Goal: Information Seeking & Learning: Compare options

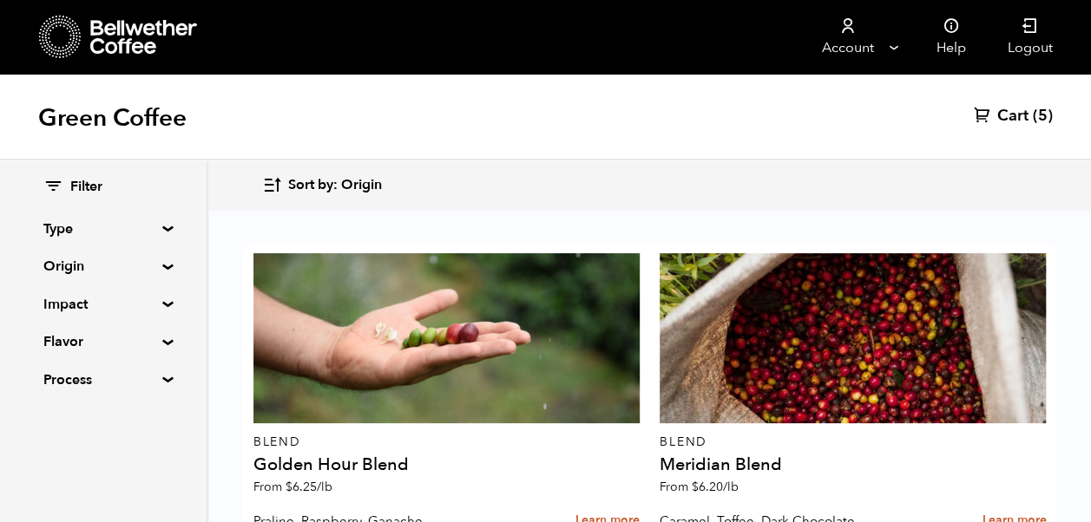
click at [163, 262] on summary "Origin" at bounding box center [103, 266] width 120 height 21
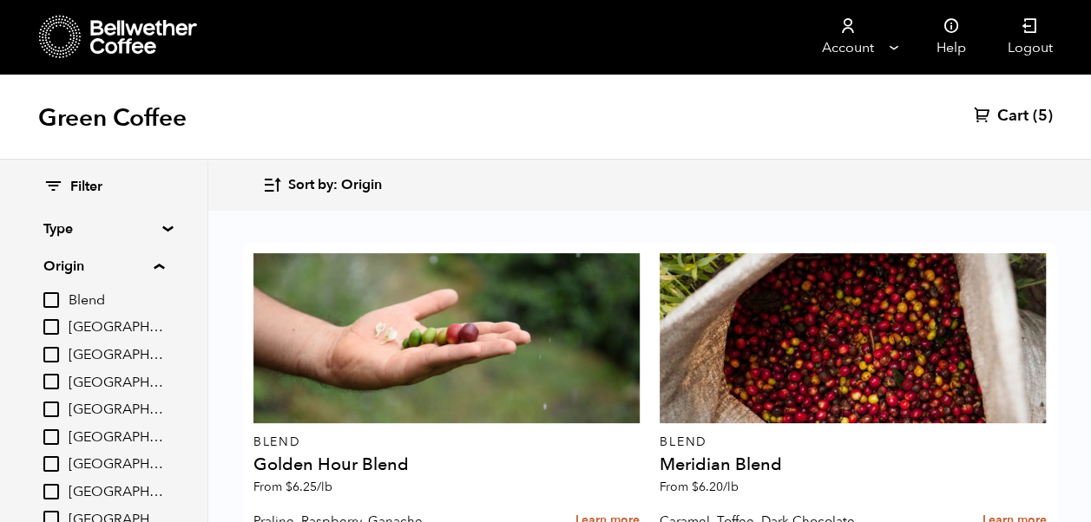
click at [59, 462] on input "[GEOGRAPHIC_DATA]" at bounding box center [51, 464] width 16 height 16
checkbox input "true"
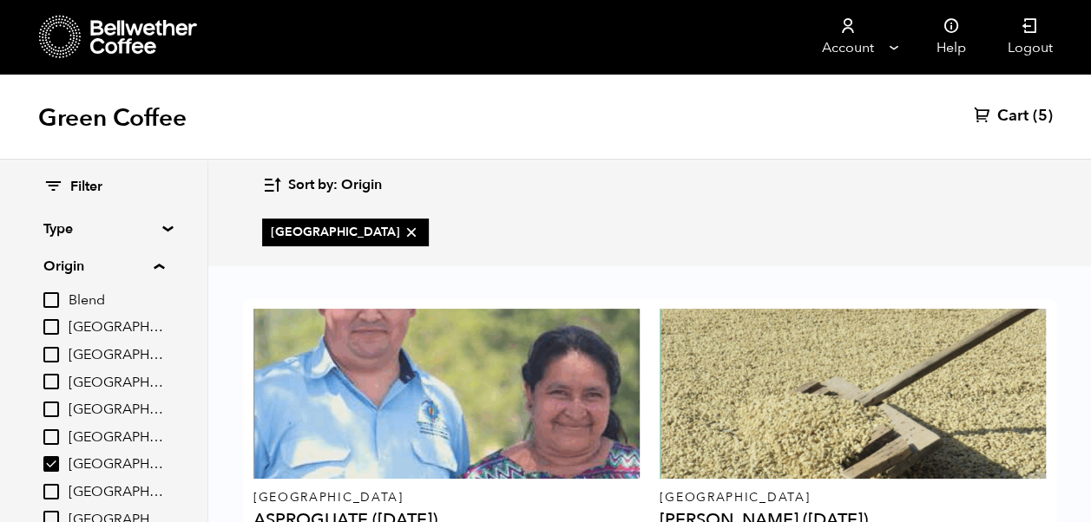
scroll to position [130, 0]
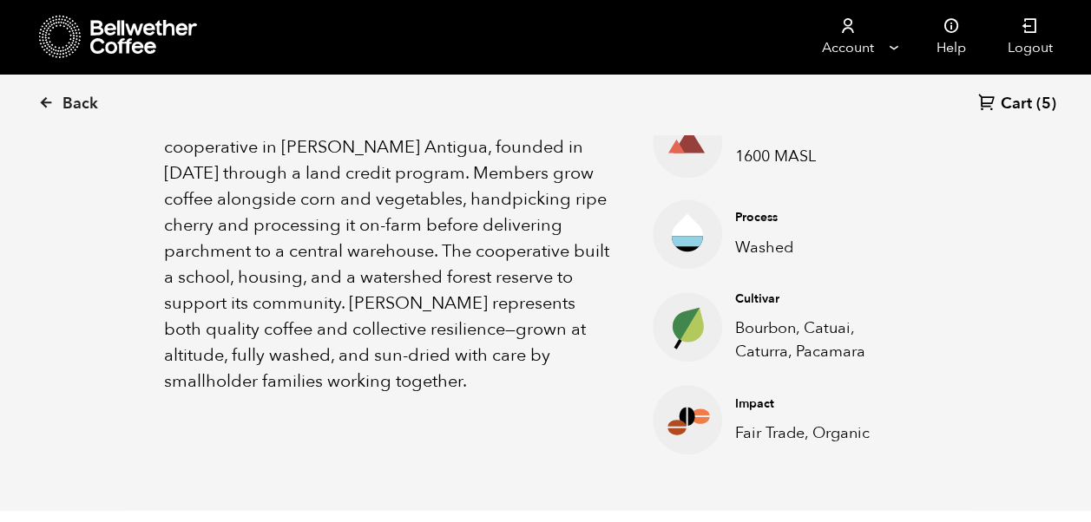
scroll to position [653, 0]
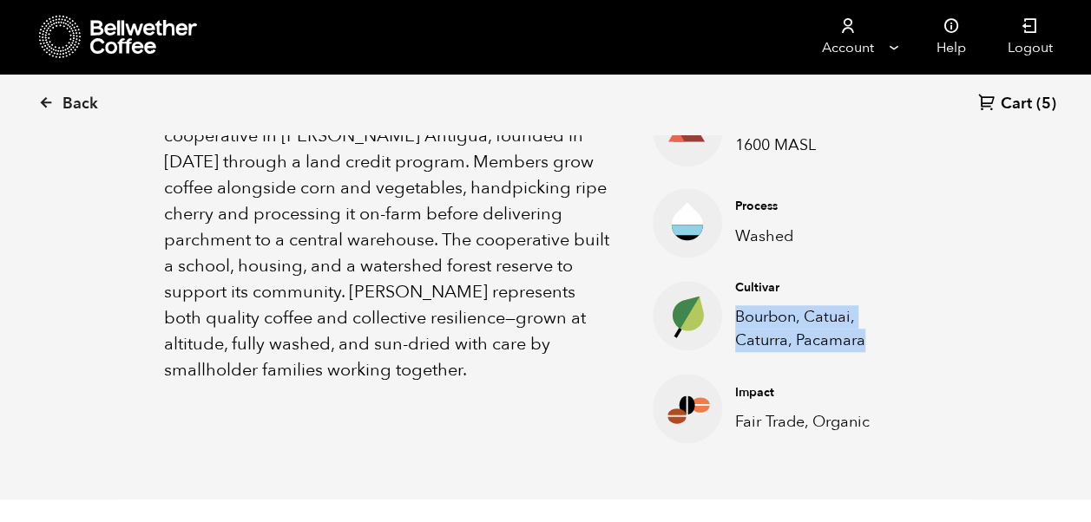
drag, startPoint x: 869, startPoint y: 340, endPoint x: 737, endPoint y: 326, distance: 132.6
click at [737, 326] on p "Bourbon, Catuai, Caturra, Pacamara" at bounding box center [818, 328] width 166 height 47
copy p "Bourbon, Catuai, Caturra, Pacamara"
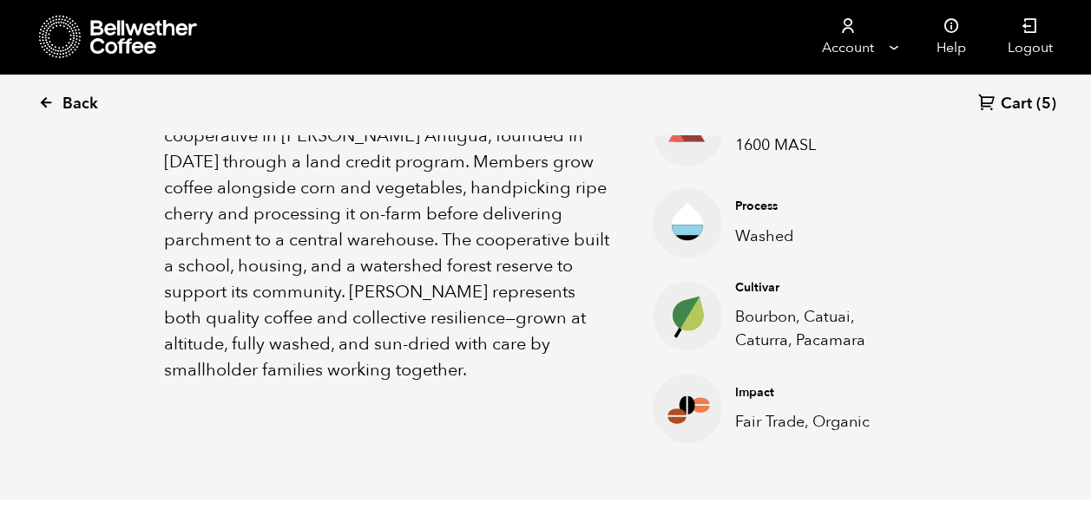
click at [43, 99] on icon at bounding box center [46, 103] width 16 height 16
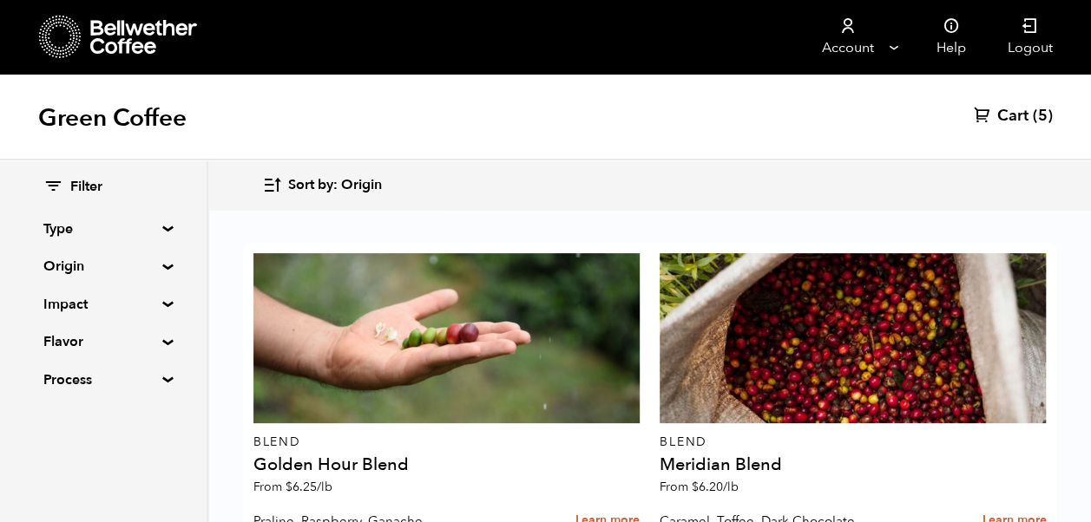
click at [163, 264] on summary "Origin" at bounding box center [103, 266] width 120 height 21
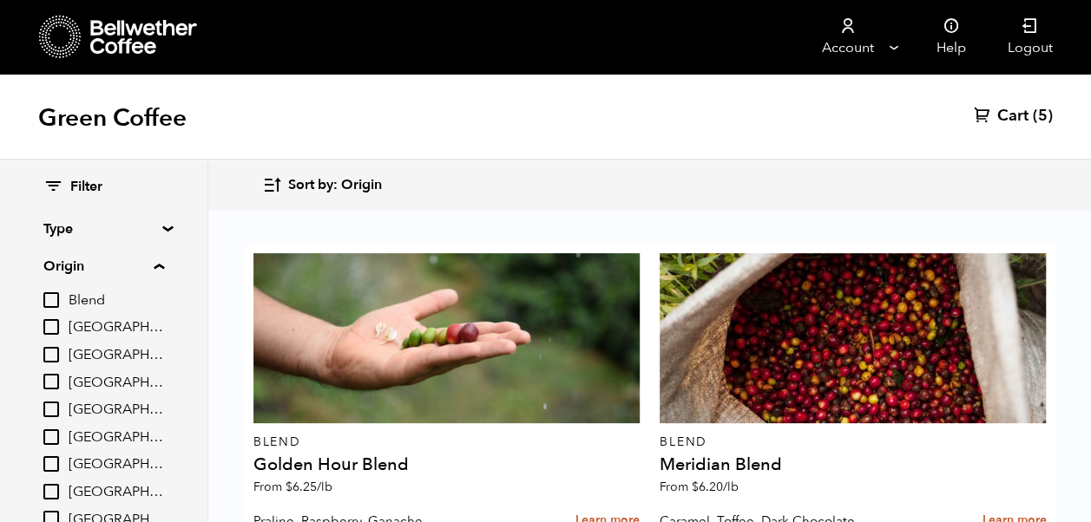
click at [57, 433] on input "[GEOGRAPHIC_DATA]" at bounding box center [51, 438] width 16 height 16
checkbox input "true"
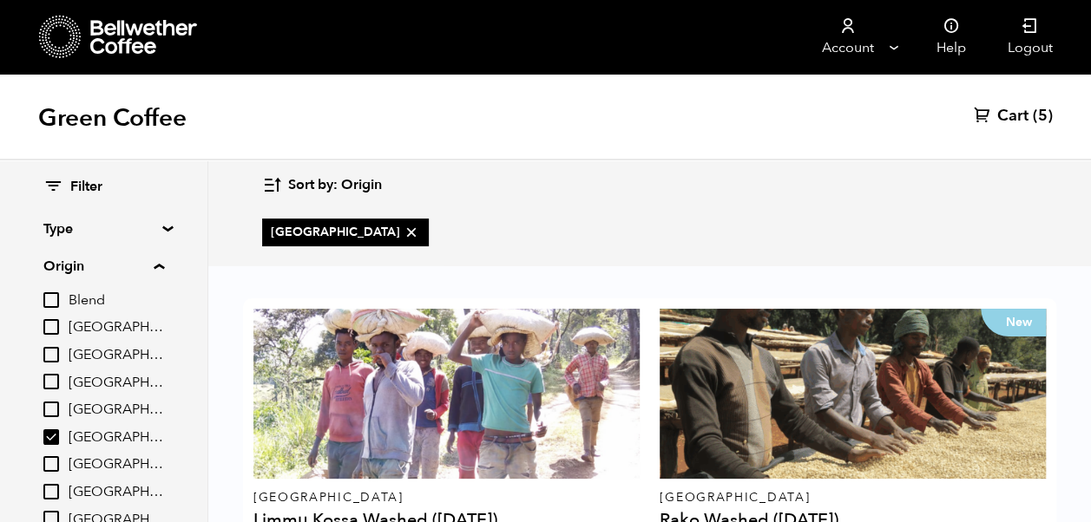
scroll to position [154, 0]
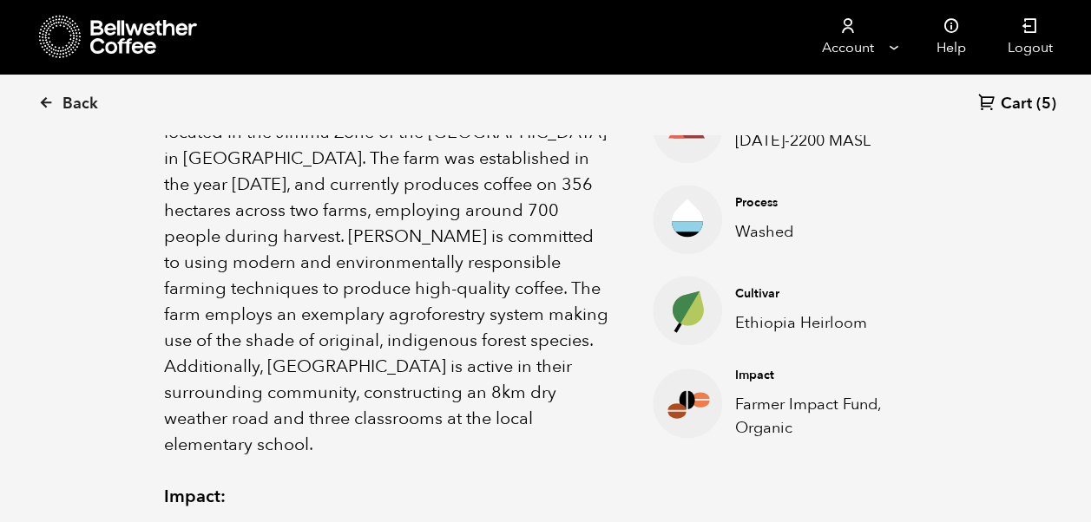
scroll to position [694, 0]
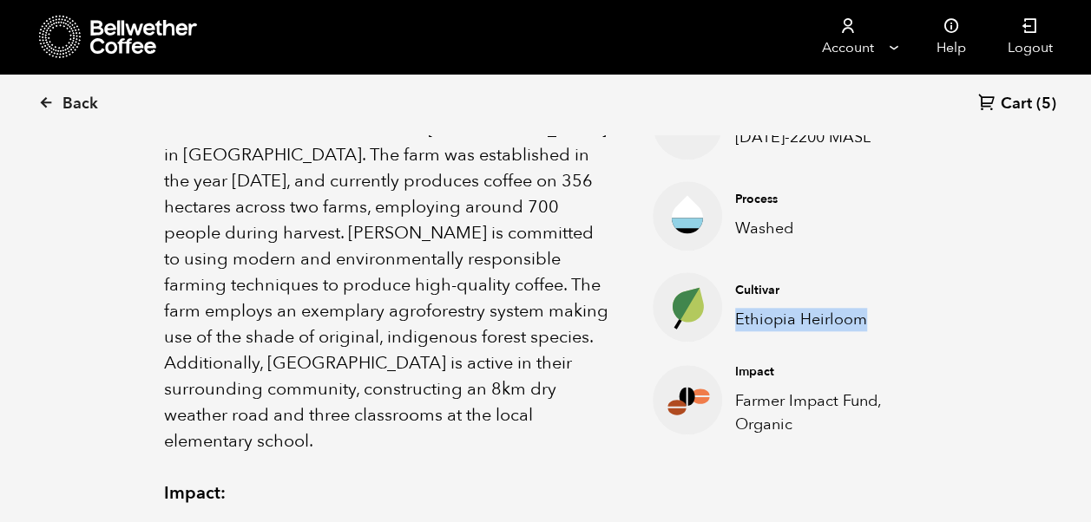
drag, startPoint x: 864, startPoint y: 293, endPoint x: 736, endPoint y: 299, distance: 128.6
click at [736, 308] on p "Ethiopia Heirloom" at bounding box center [818, 319] width 166 height 23
copy p "Ethiopia Heirloom"
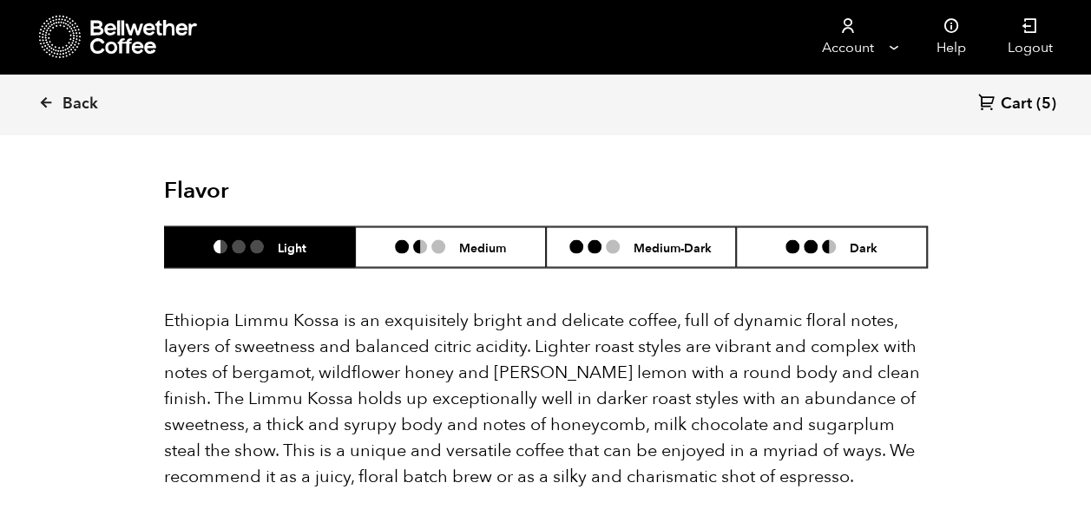
scroll to position [1517, 0]
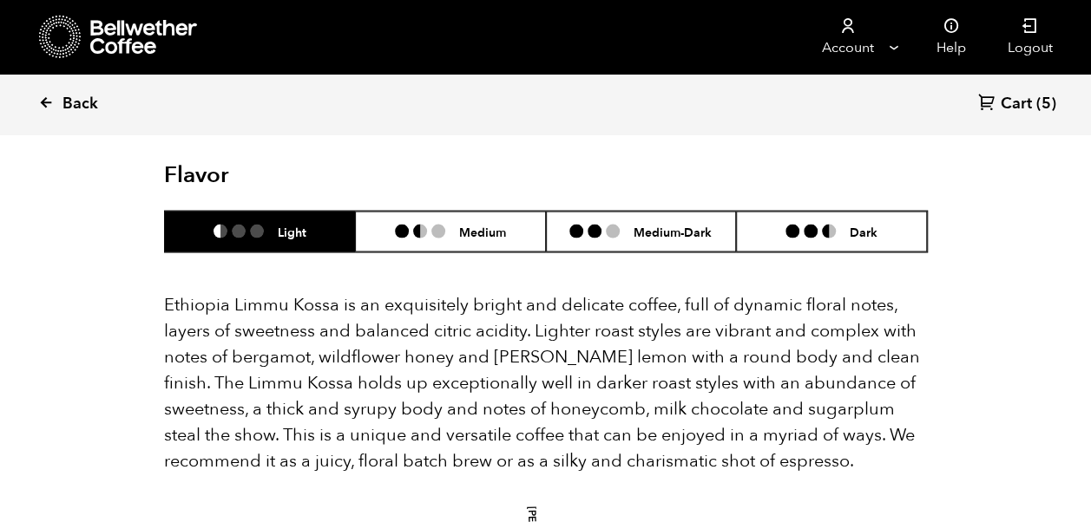
click at [56, 102] on link "Back" at bounding box center [92, 104] width 108 height 59
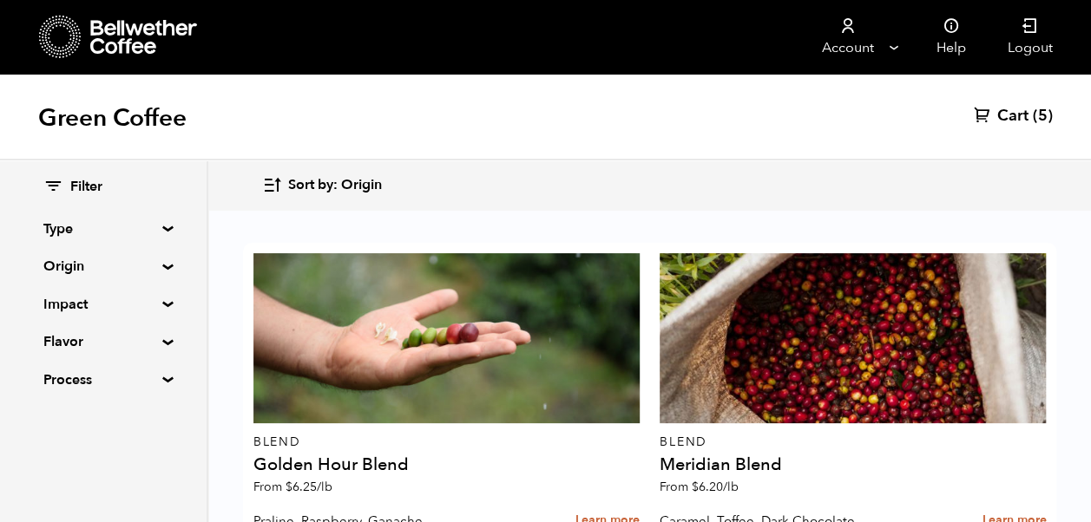
click at [162, 269] on summary "Origin" at bounding box center [103, 266] width 120 height 21
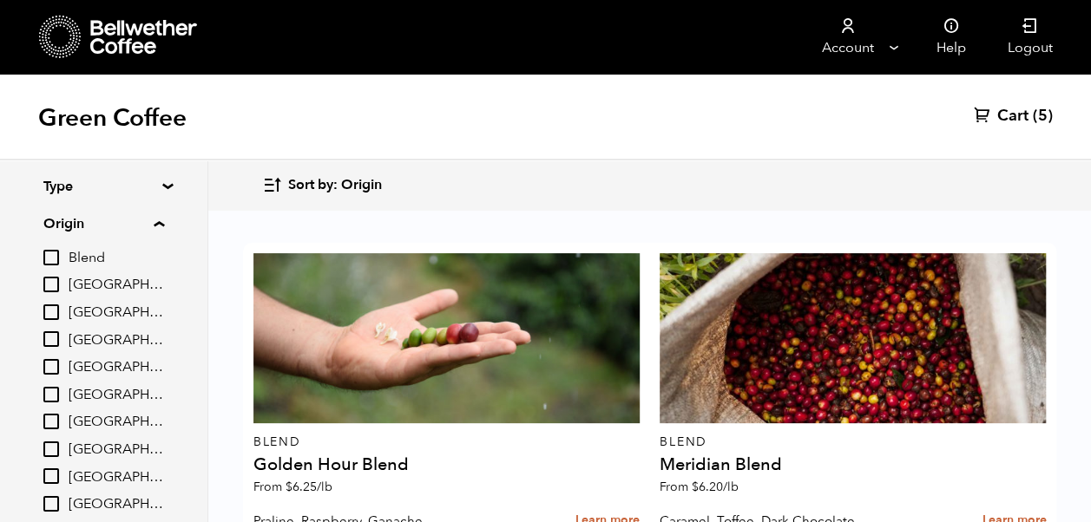
scroll to position [40, 0]
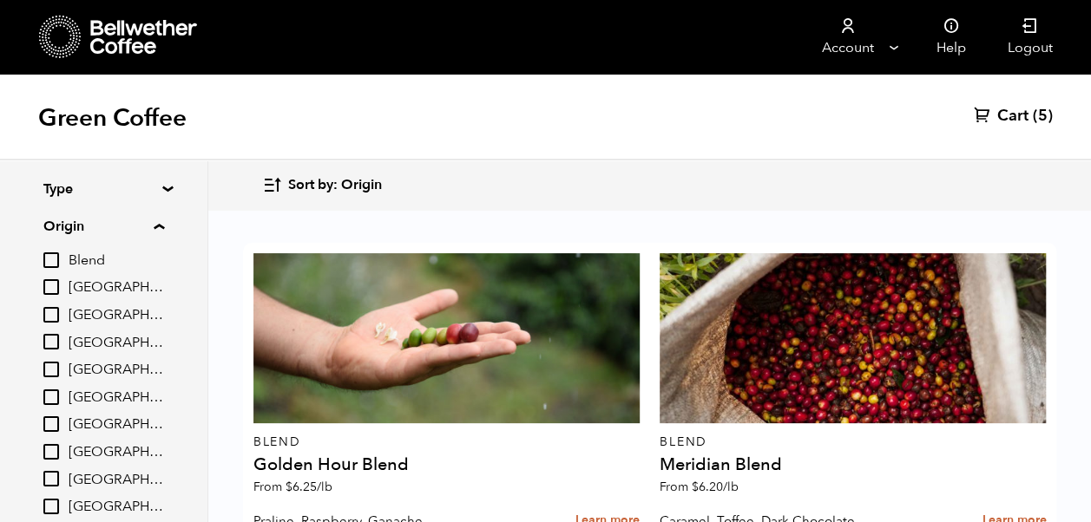
click at [49, 312] on input "[GEOGRAPHIC_DATA]" at bounding box center [51, 315] width 16 height 16
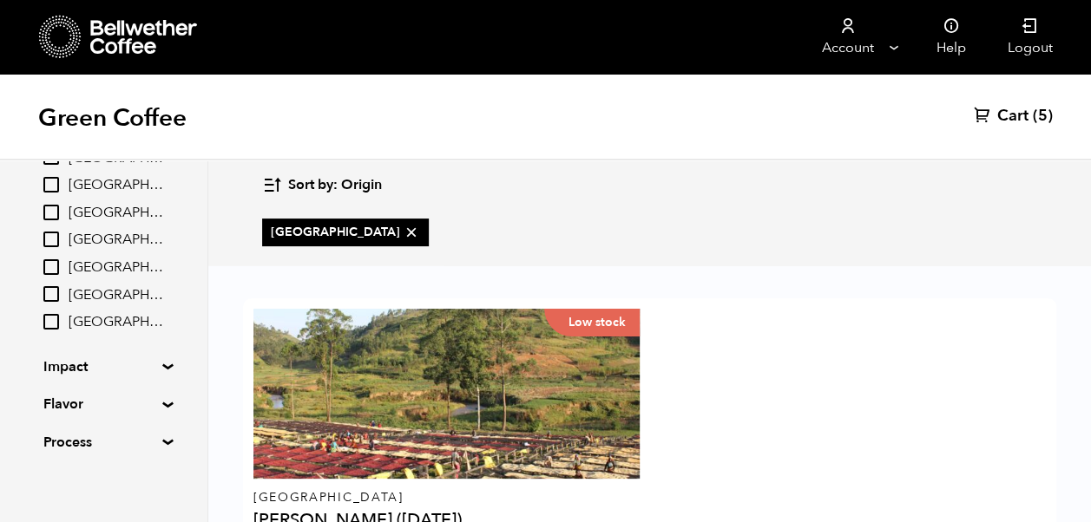
scroll to position [233, 0]
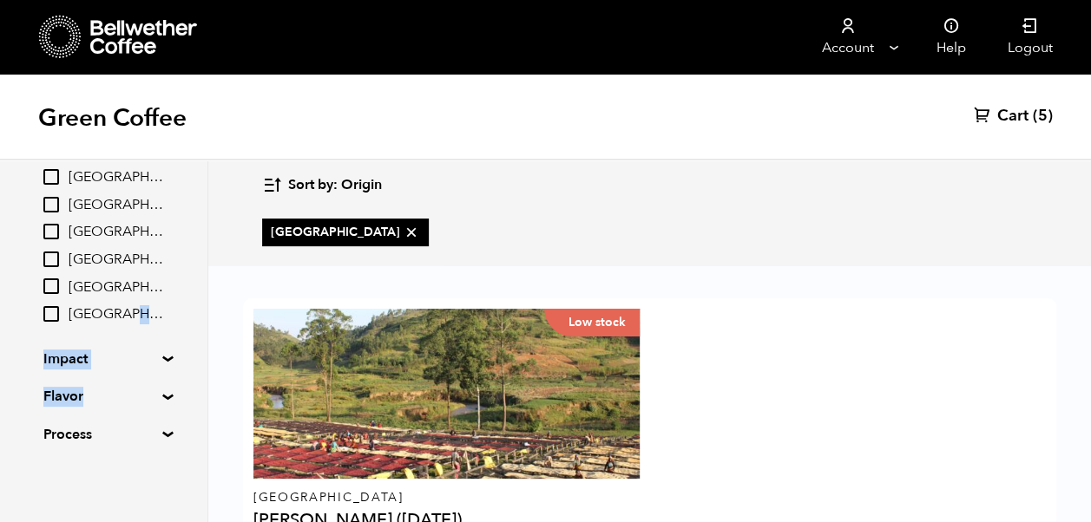
drag, startPoint x: 200, startPoint y: 403, endPoint x: 198, endPoint y: 302, distance: 100.7
click at [198, 302] on div "Filter Type Blend Single Origin Decaf Seasonal Year Round Origin Blend Brazil B…" at bounding box center [103, 195] width 207 height 535
drag, startPoint x: 198, startPoint y: 302, endPoint x: 200, endPoint y: 329, distance: 27.0
click at [200, 329] on div "Filter Type Blend Single Origin Decaf Seasonal Year Round Origin Blend Brazil B…" at bounding box center [103, 195] width 207 height 535
click at [207, 341] on div "Filter Type Blend Single Origin Decaf Seasonal Year Round Origin Blend Brazil B…" at bounding box center [104, 342] width 208 height 362
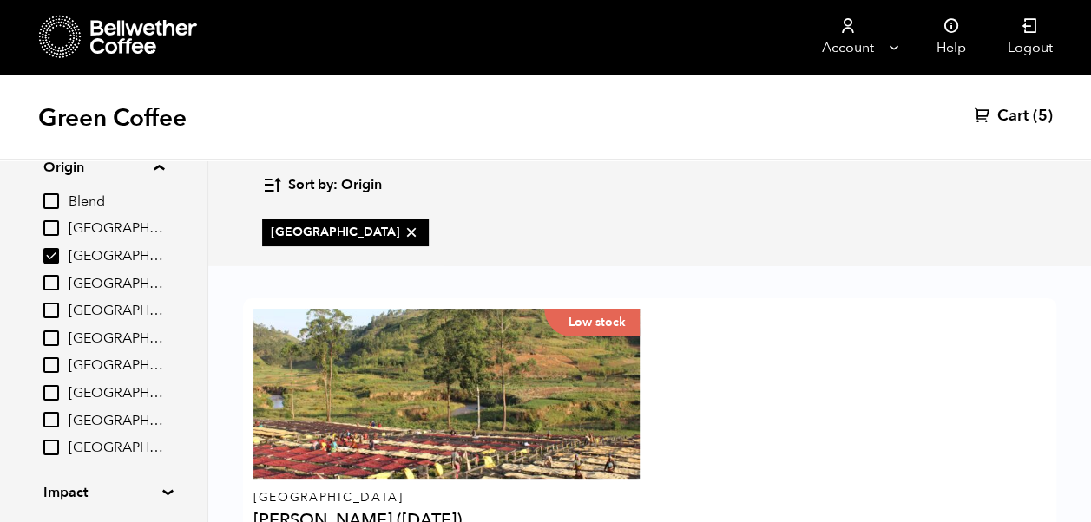
scroll to position [100, 0]
click at [49, 257] on input "[GEOGRAPHIC_DATA]" at bounding box center [51, 255] width 16 height 16
checkbox input "false"
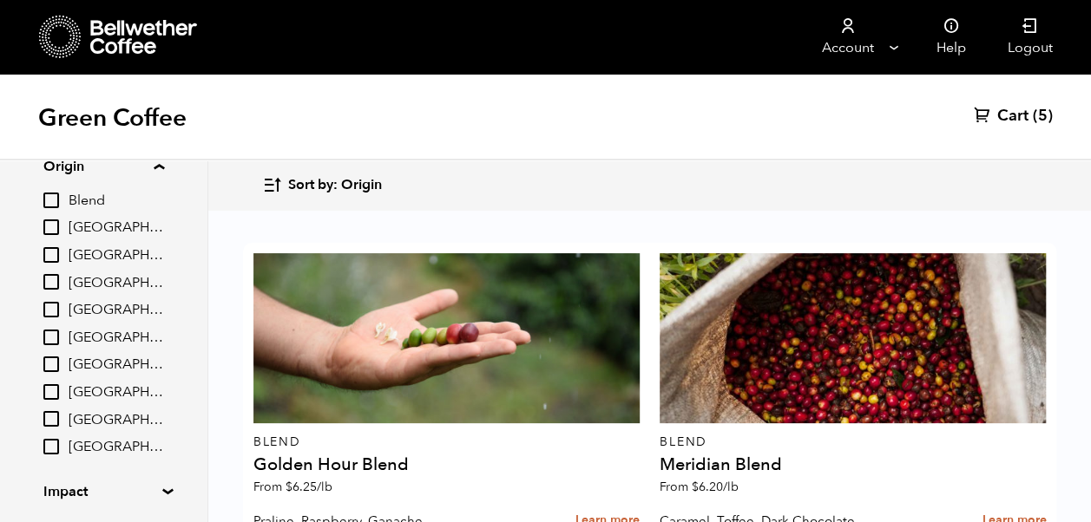
click at [163, 161] on summary "Origin" at bounding box center [103, 166] width 121 height 21
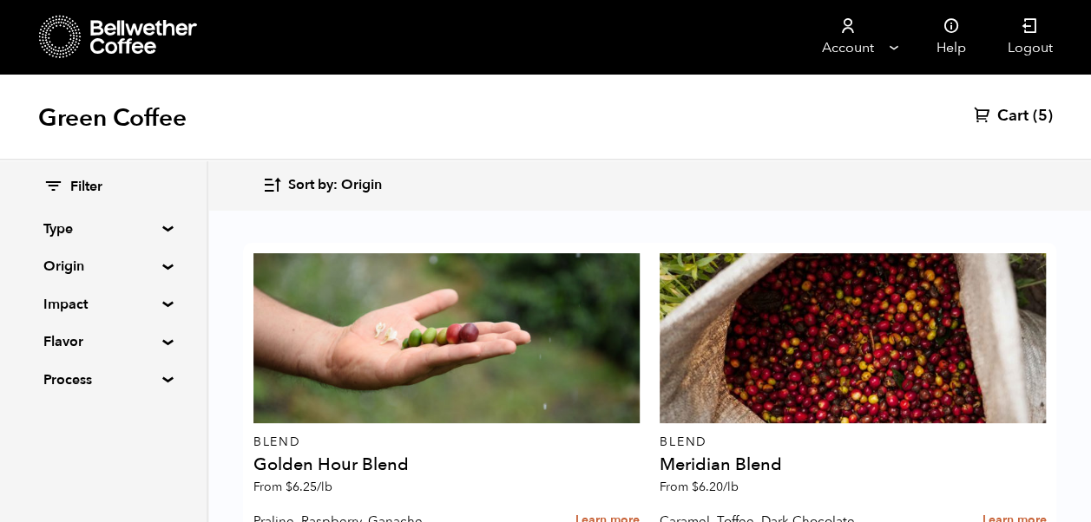
scroll to position [0, 0]
click at [163, 345] on summary "Flavor" at bounding box center [103, 341] width 120 height 21
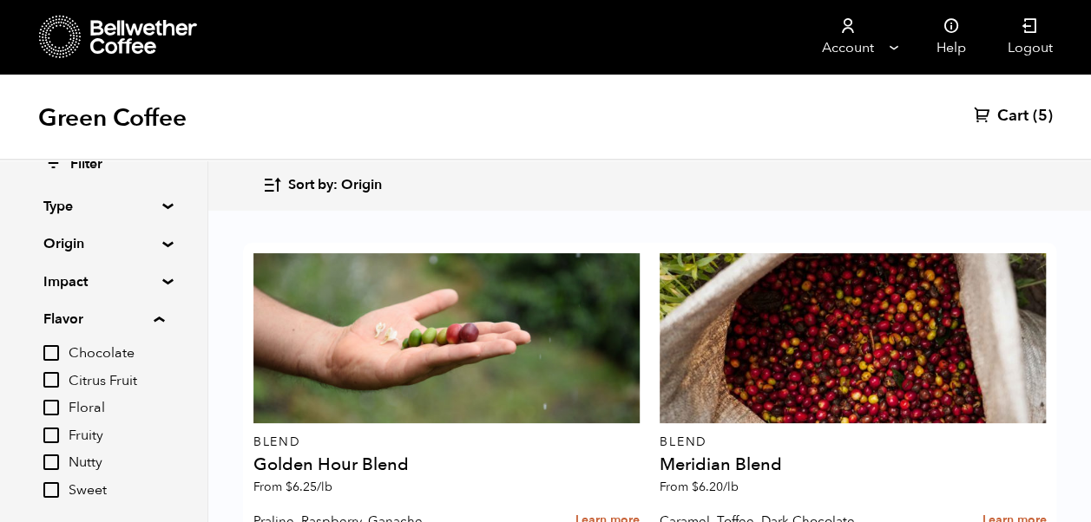
scroll to position [42, 0]
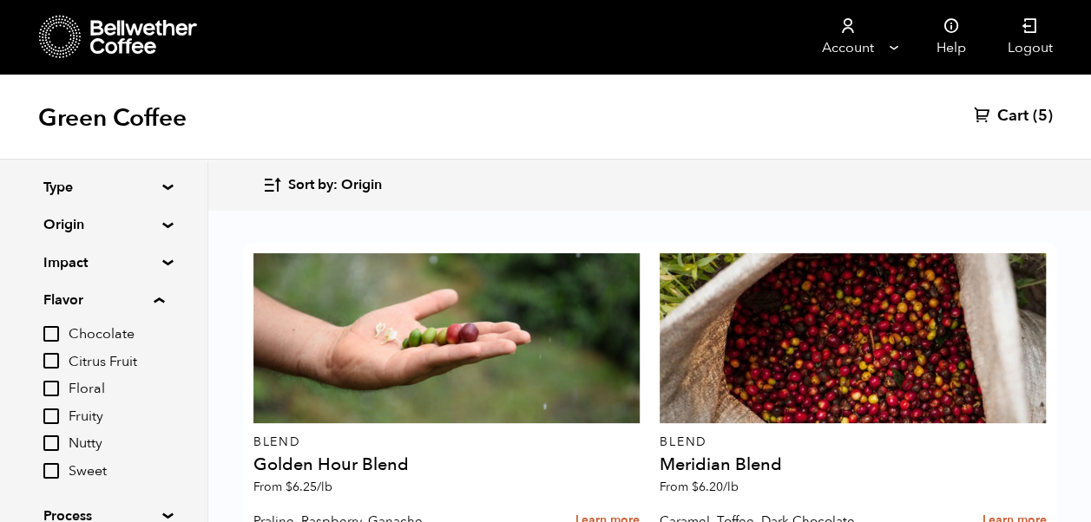
click at [59, 328] on input "Chocolate" at bounding box center [51, 334] width 16 height 16
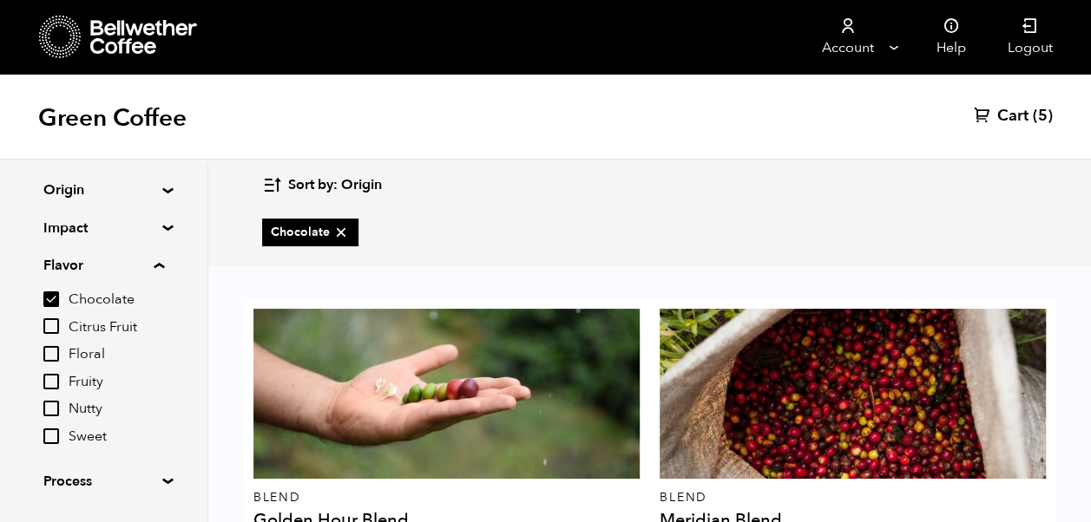
scroll to position [111, 0]
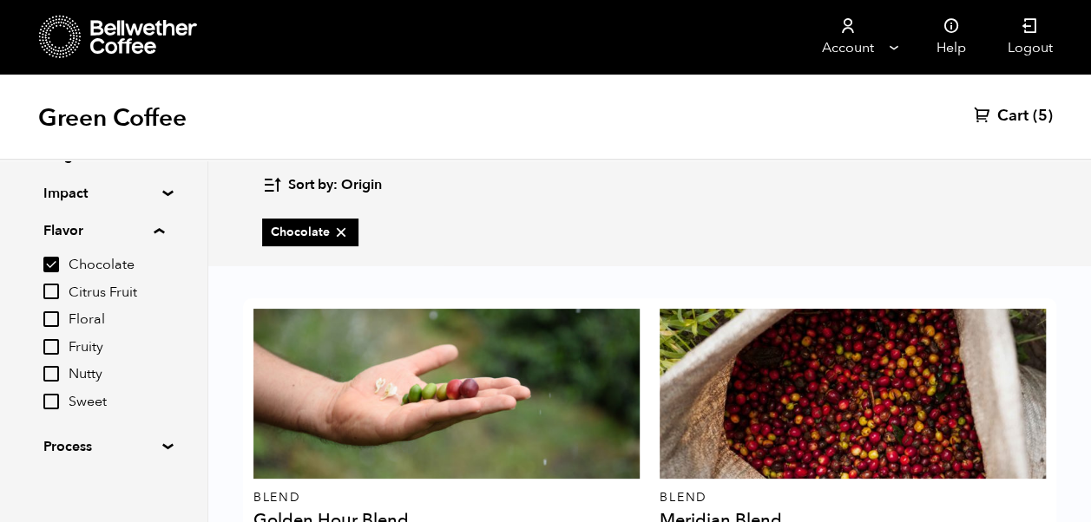
click at [48, 266] on input "Chocolate" at bounding box center [51, 265] width 16 height 16
checkbox input "false"
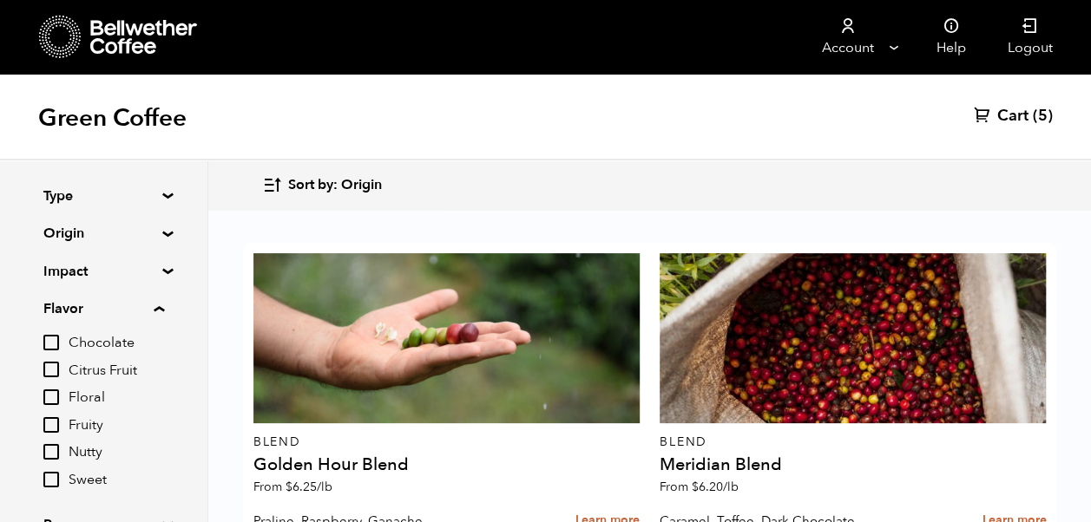
scroll to position [0, 0]
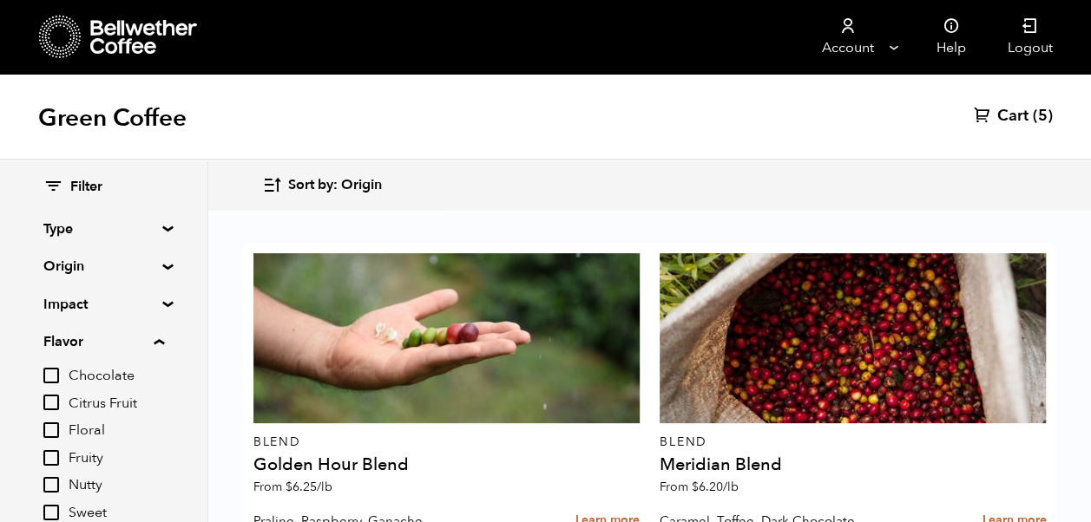
click at [161, 266] on summary "Origin" at bounding box center [103, 266] width 120 height 21
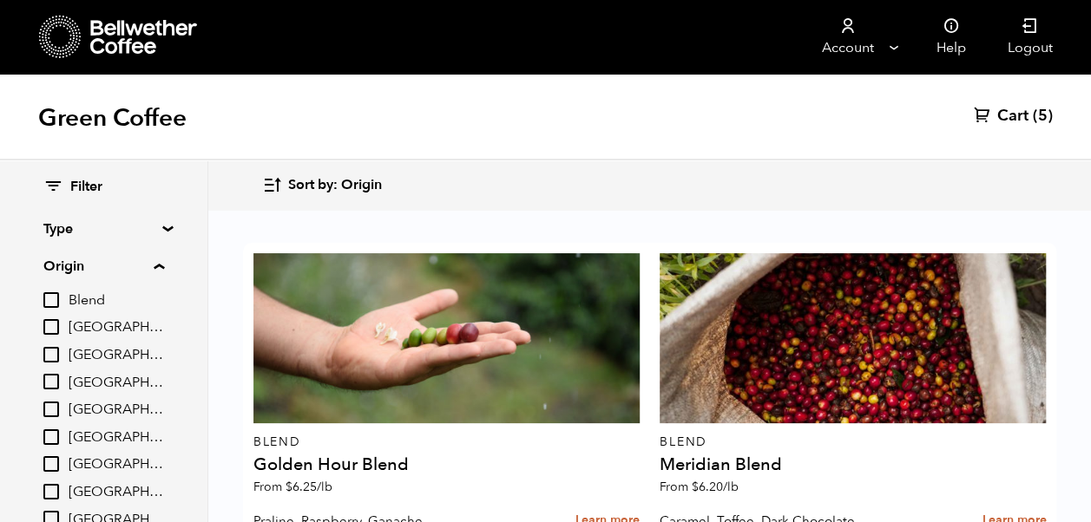
click at [54, 328] on input "[GEOGRAPHIC_DATA]" at bounding box center [51, 327] width 16 height 16
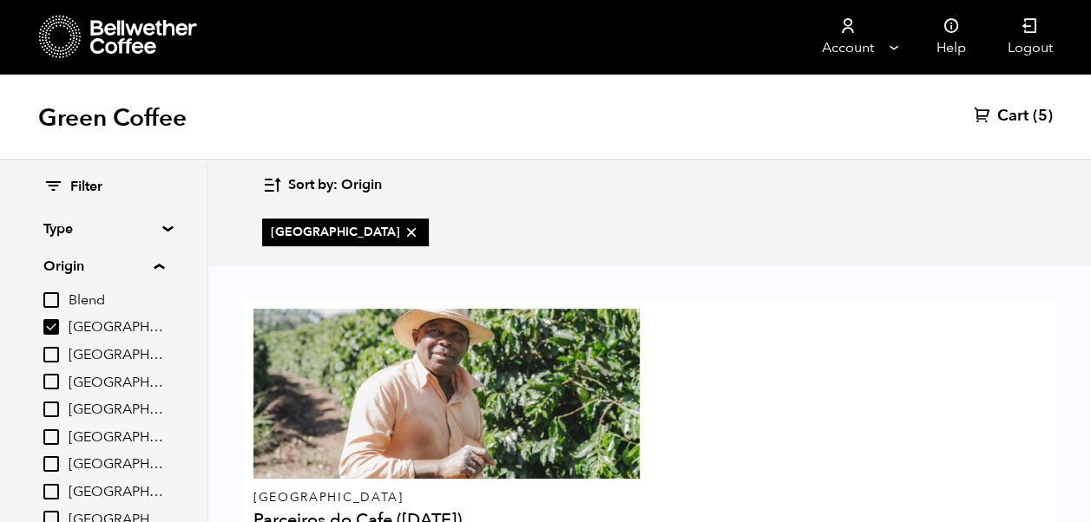
scroll to position [178, 0]
click at [50, 325] on input "[GEOGRAPHIC_DATA]" at bounding box center [51, 327] width 16 height 16
checkbox input "false"
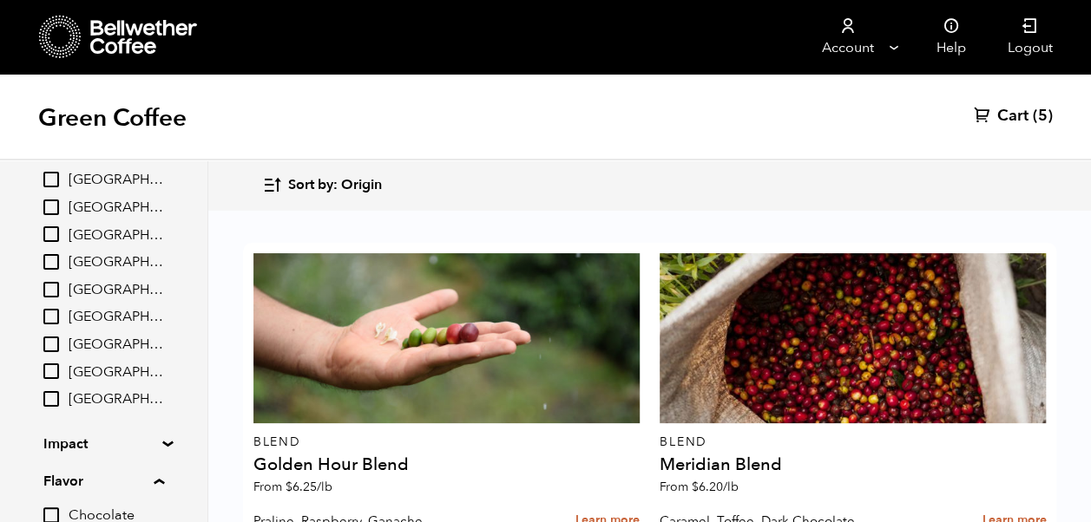
scroll to position [149, 0]
click at [59, 374] on input "[GEOGRAPHIC_DATA]" at bounding box center [51, 370] width 16 height 16
checkbox input "true"
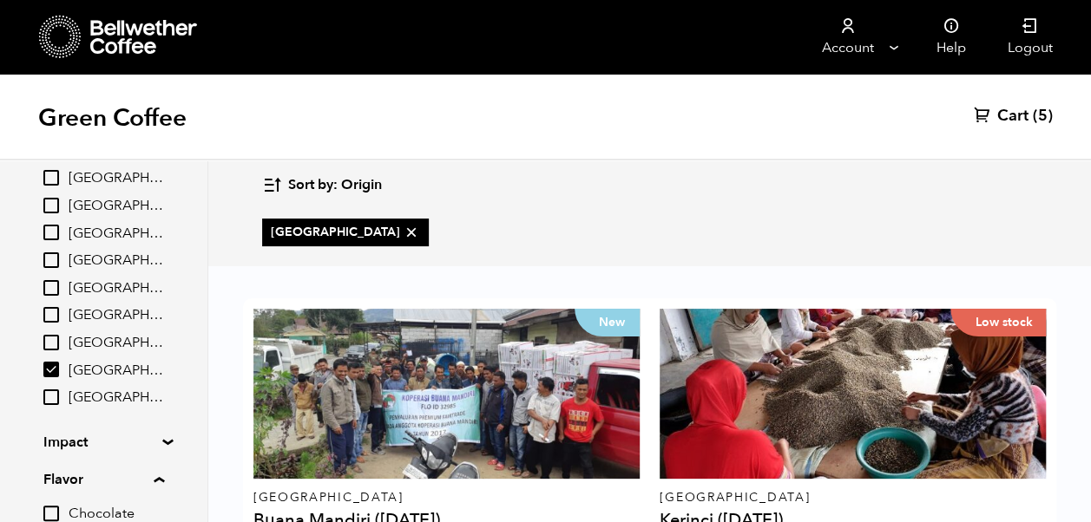
scroll to position [178, 0]
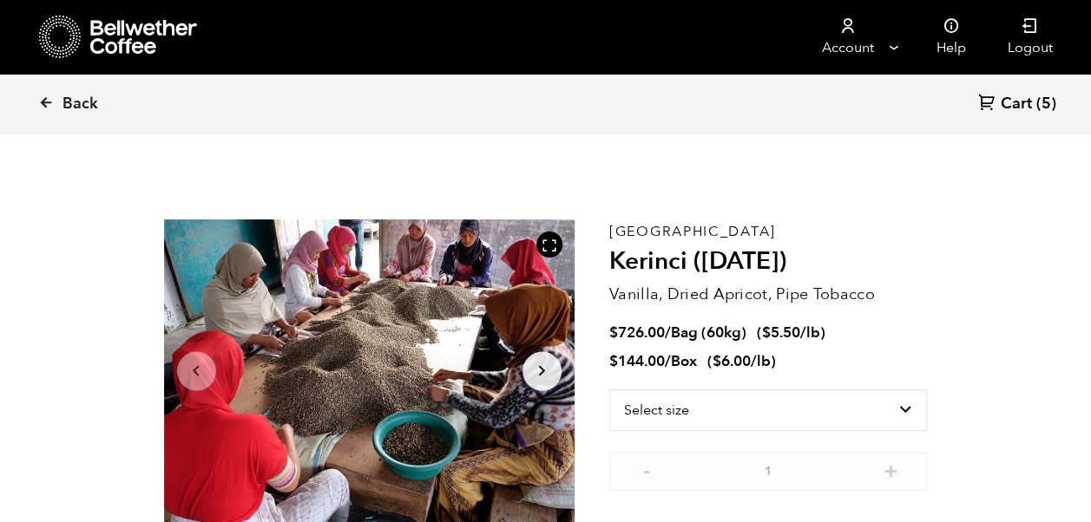
scroll to position [755, 743]
click at [47, 104] on icon at bounding box center [46, 103] width 16 height 16
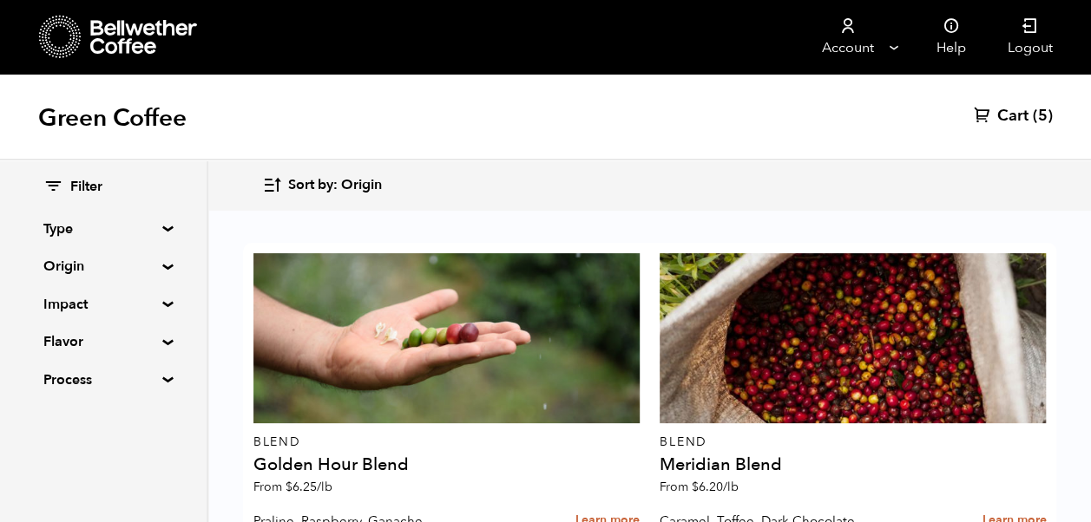
click at [161, 264] on summary "Origin" at bounding box center [103, 266] width 120 height 21
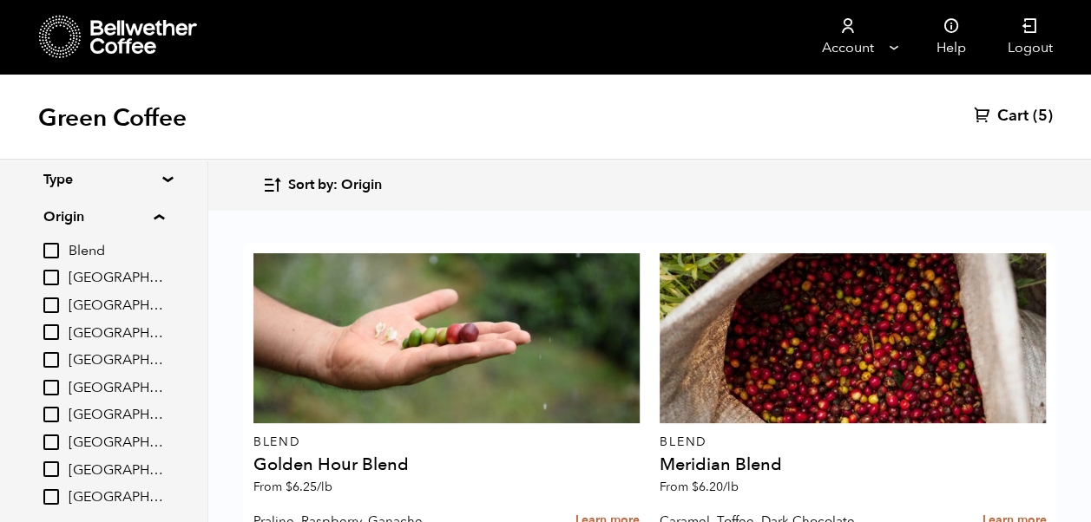
scroll to position [59, 0]
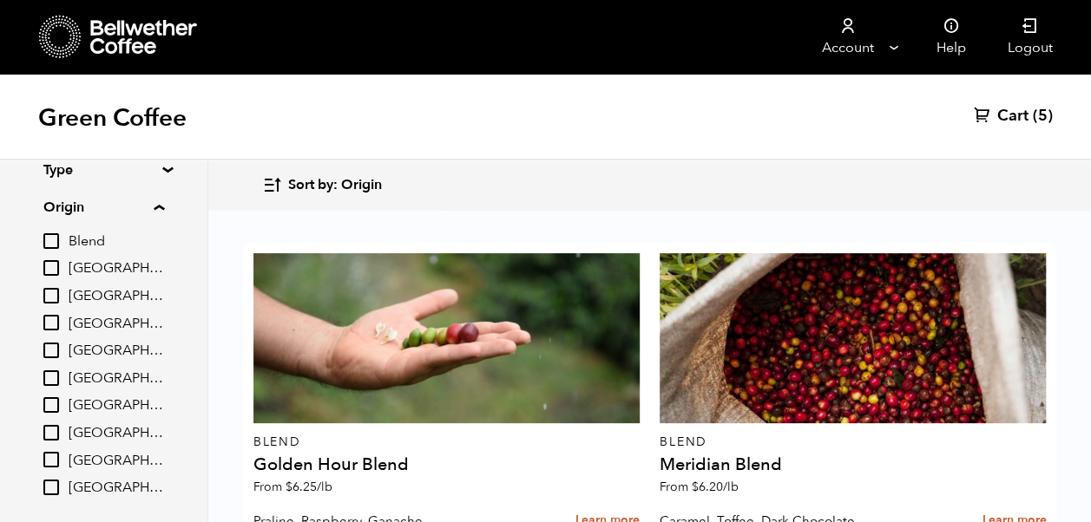
click at [52, 458] on input "[GEOGRAPHIC_DATA]" at bounding box center [51, 460] width 16 height 16
checkbox input "true"
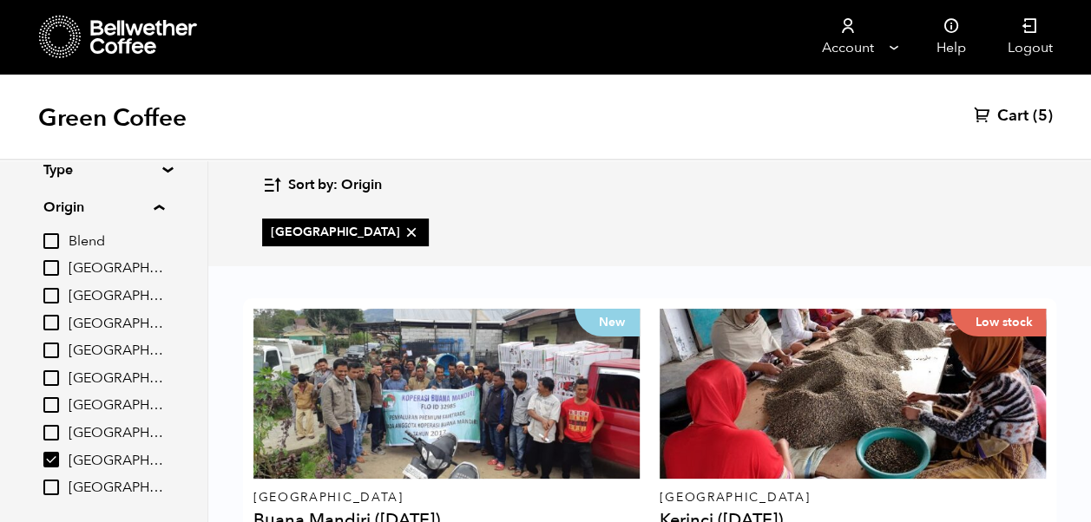
scroll to position [178, 0]
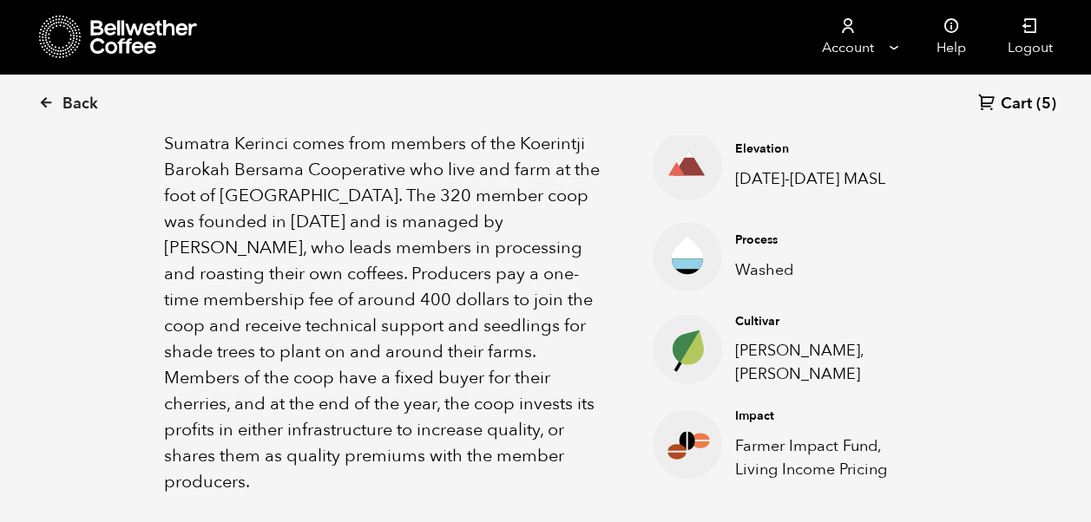
scroll to position [625, 0]
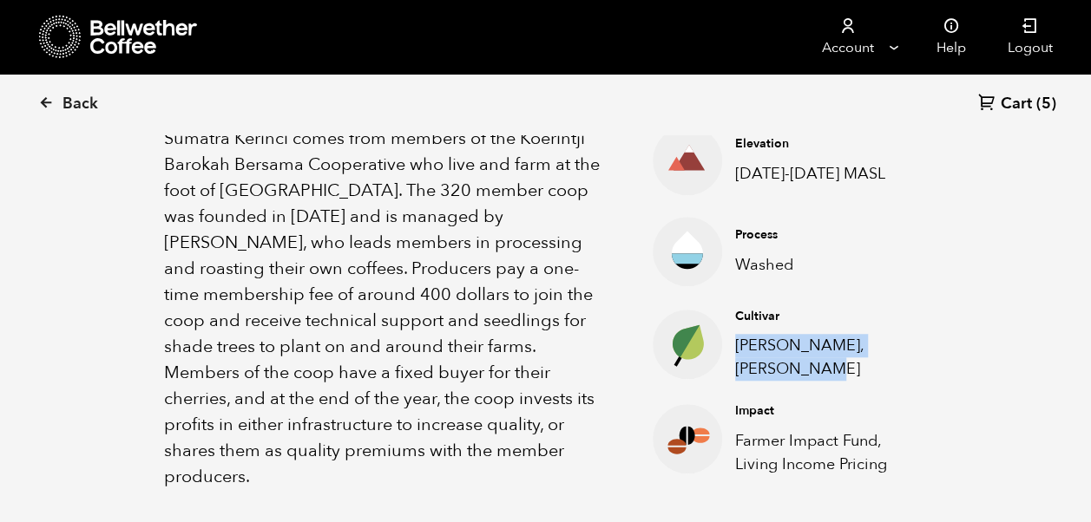
drag, startPoint x: 778, startPoint y: 370, endPoint x: 738, endPoint y: 354, distance: 42.9
click at [738, 354] on p "Andung Sari, Sigarar Utang" at bounding box center [818, 357] width 166 height 47
copy p "Andung Sari, Sigarar Utang"
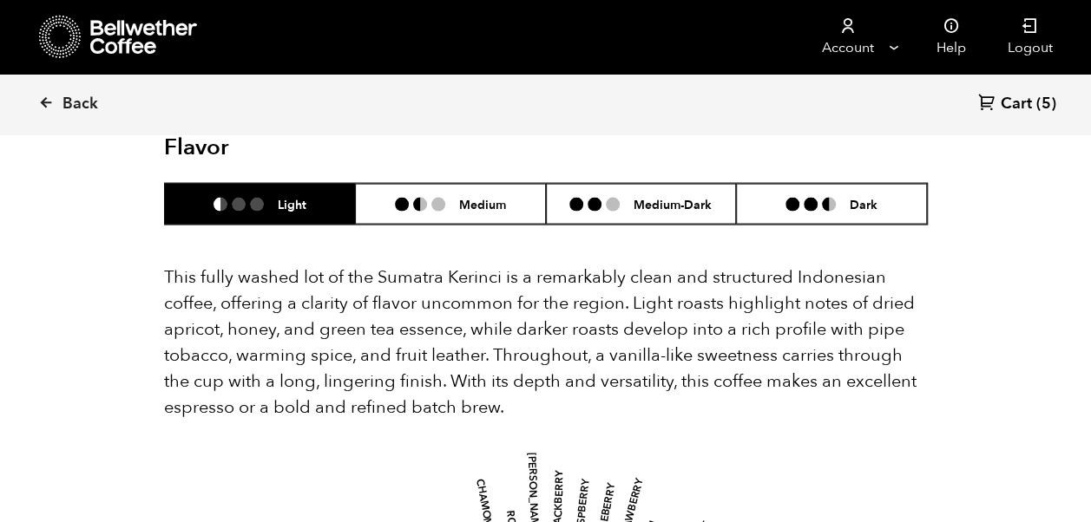
scroll to position [1670, 0]
